Goal: Information Seeking & Learning: Compare options

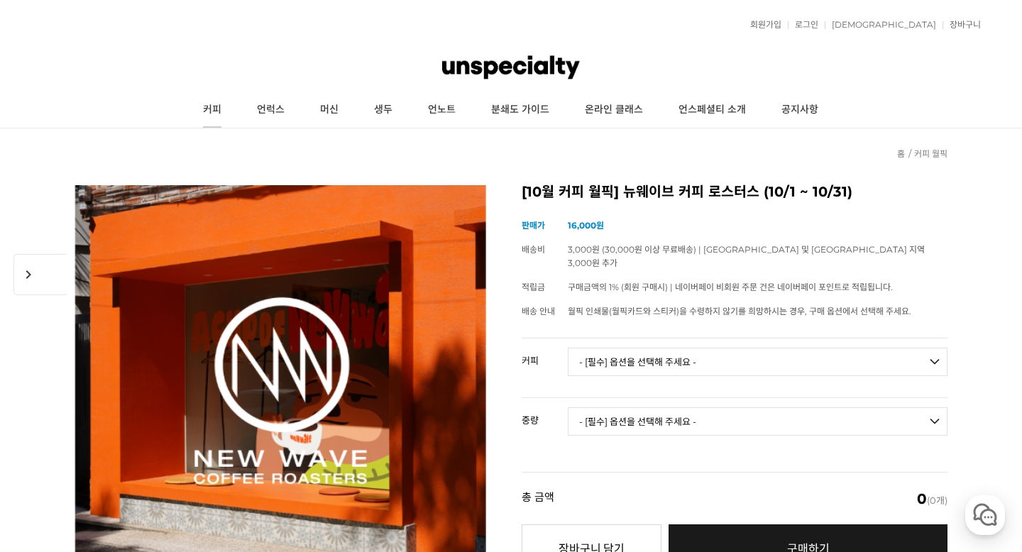
click at [214, 109] on link "커피" at bounding box center [212, 109] width 54 height 35
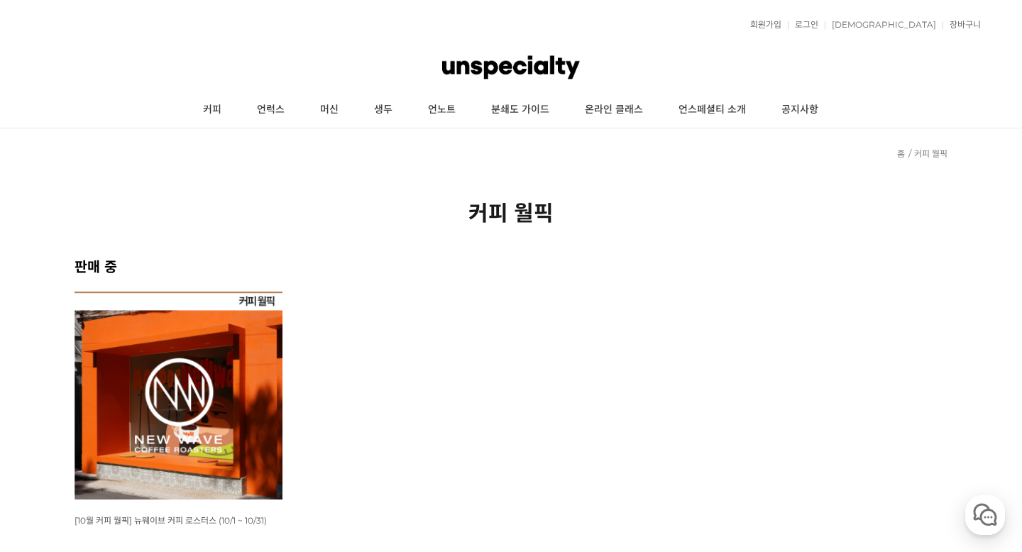
scroll to position [434, 0]
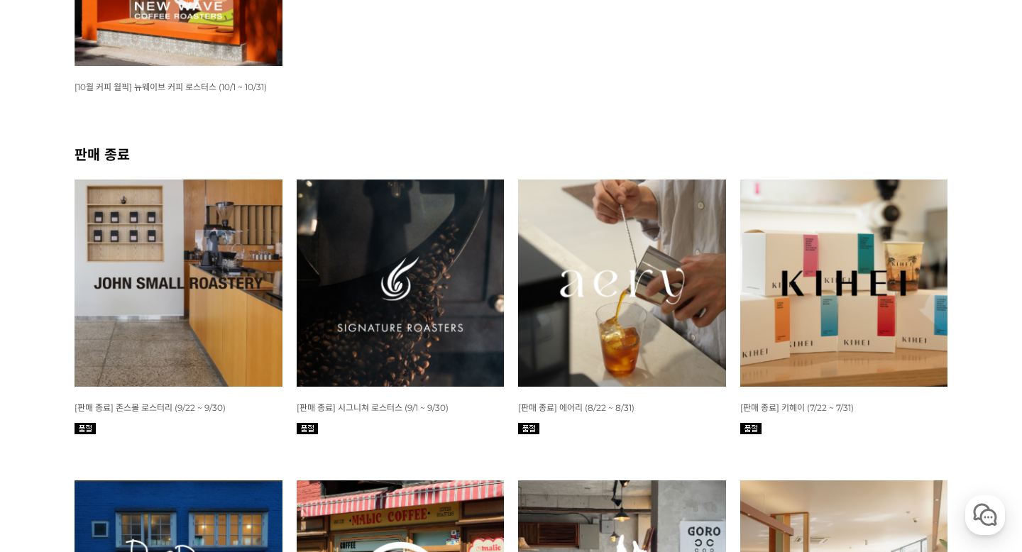
click at [550, 346] on img at bounding box center [622, 284] width 208 height 208
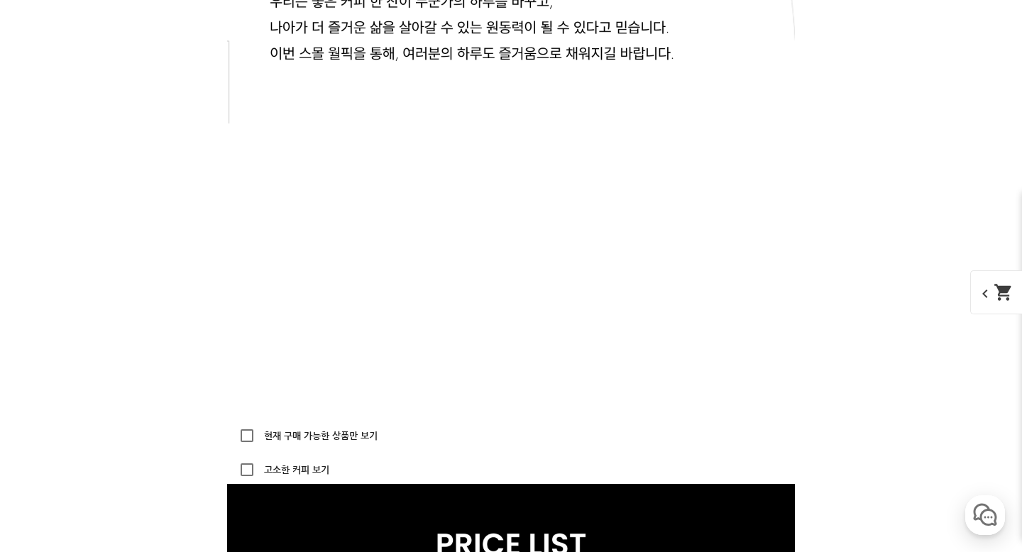
scroll to position [4498, 0]
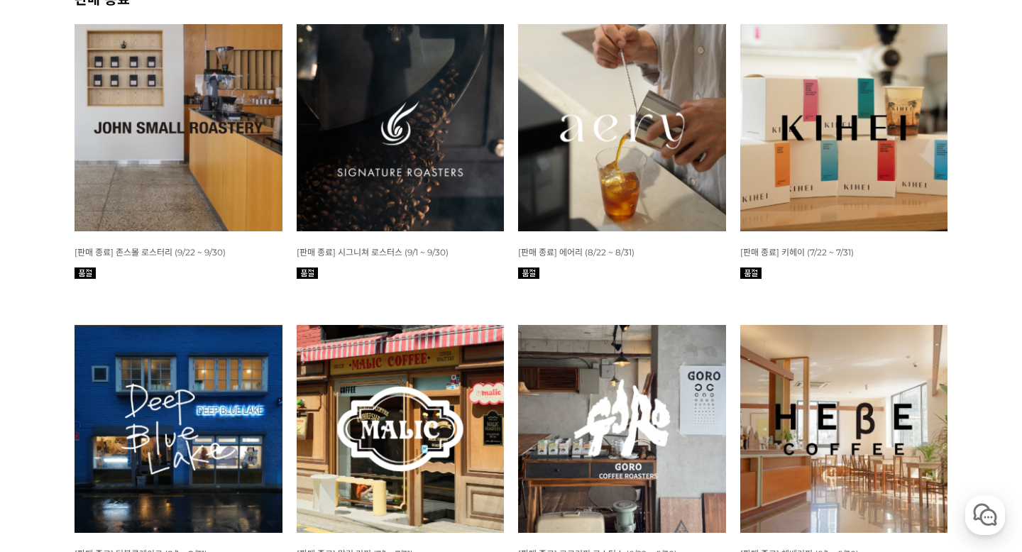
scroll to position [586, 0]
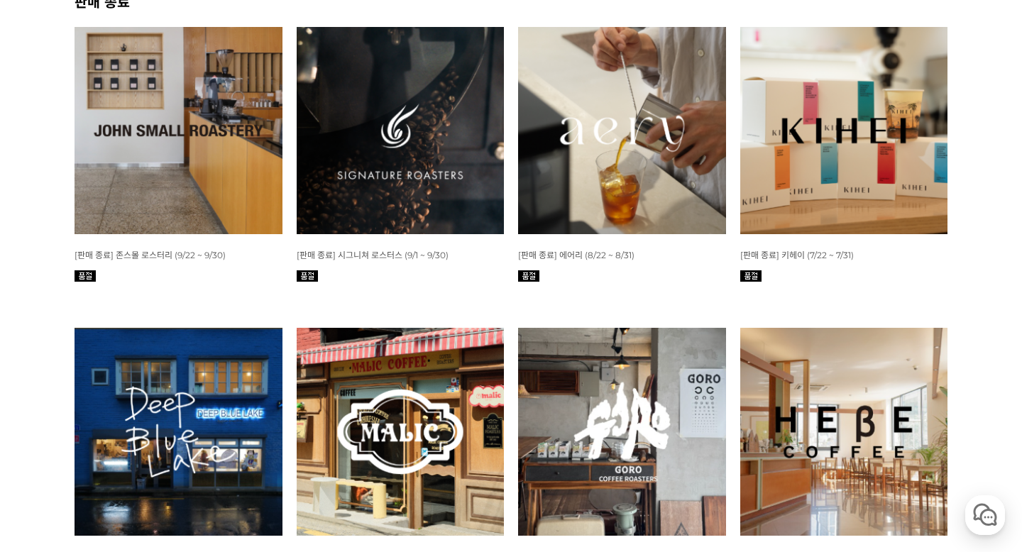
click at [447, 178] on img at bounding box center [401, 131] width 208 height 208
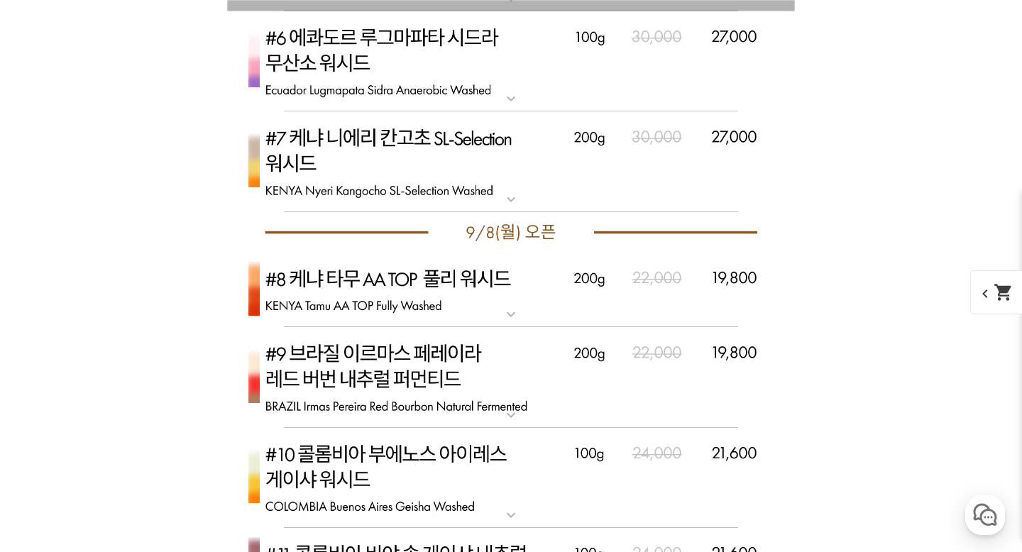
scroll to position [4782, 0]
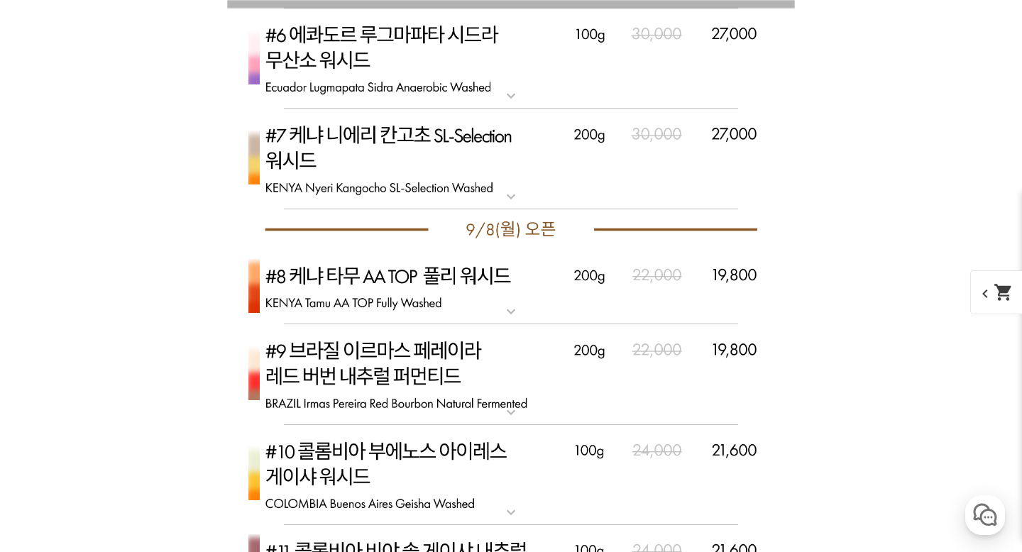
click at [387, 417] on img at bounding box center [511, 374] width 568 height 101
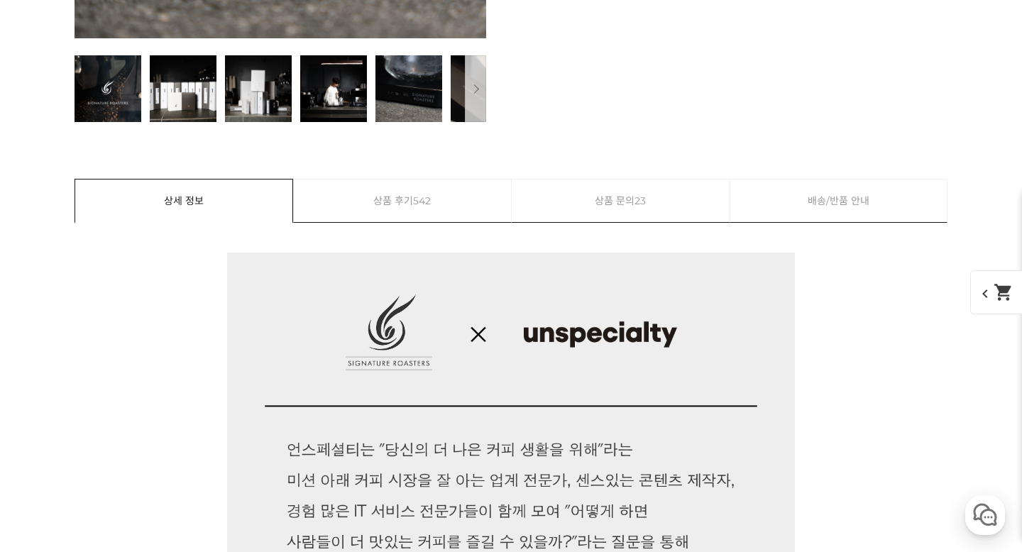
scroll to position [0, 0]
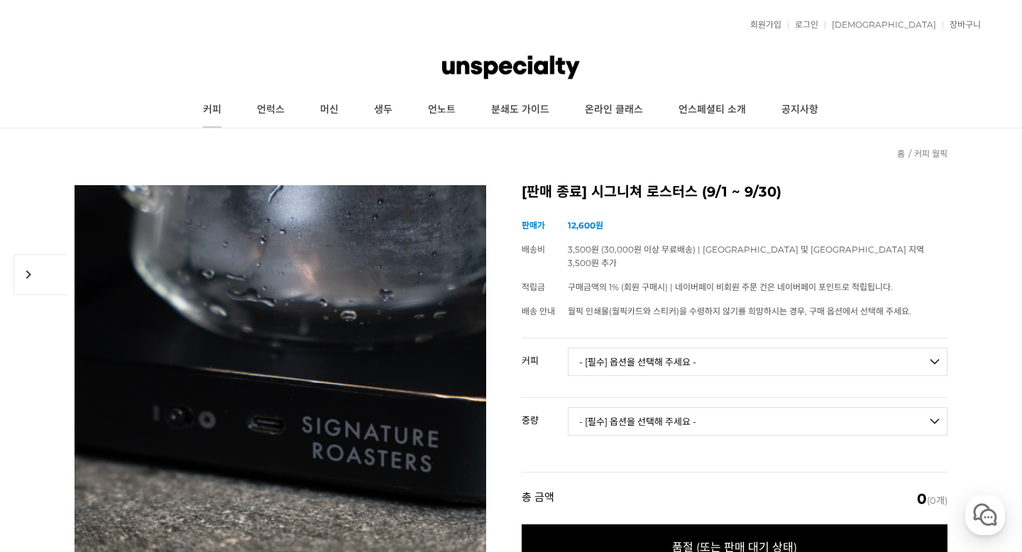
click at [206, 98] on link "커피" at bounding box center [212, 109] width 54 height 35
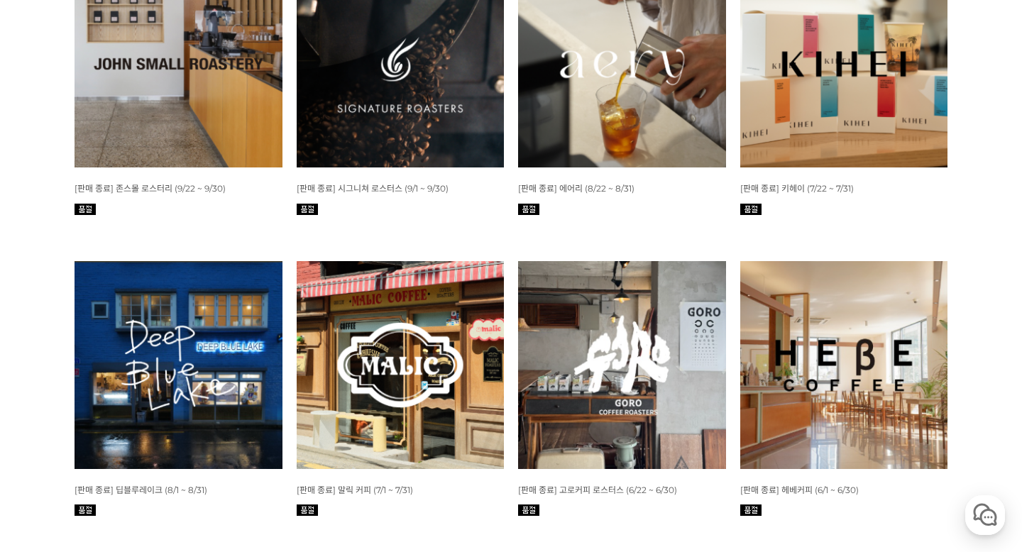
scroll to position [655, 0]
